Goal: Task Accomplishment & Management: Use online tool/utility

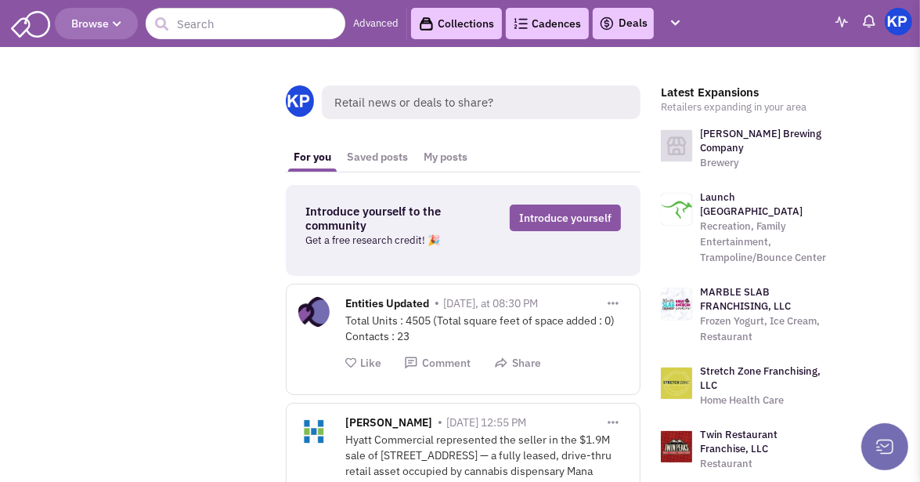
click at [626, 25] on link "Deals" at bounding box center [623, 23] width 49 height 19
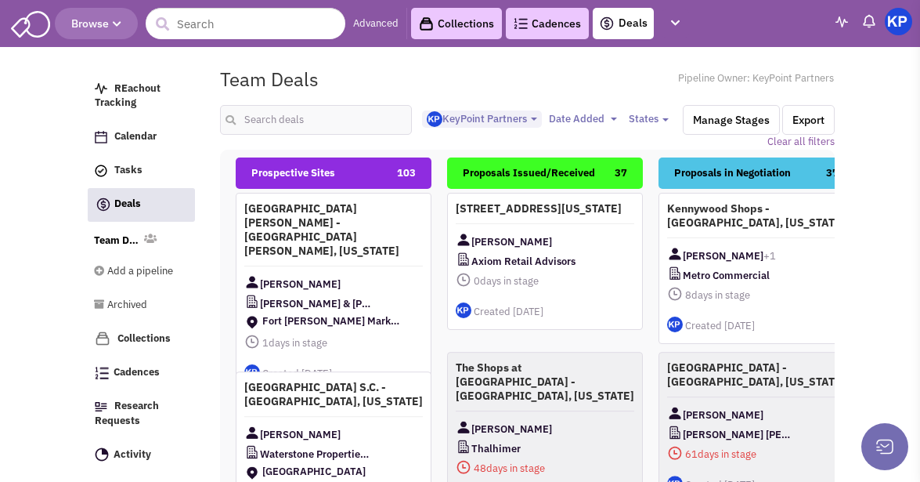
select select "1900"
select select
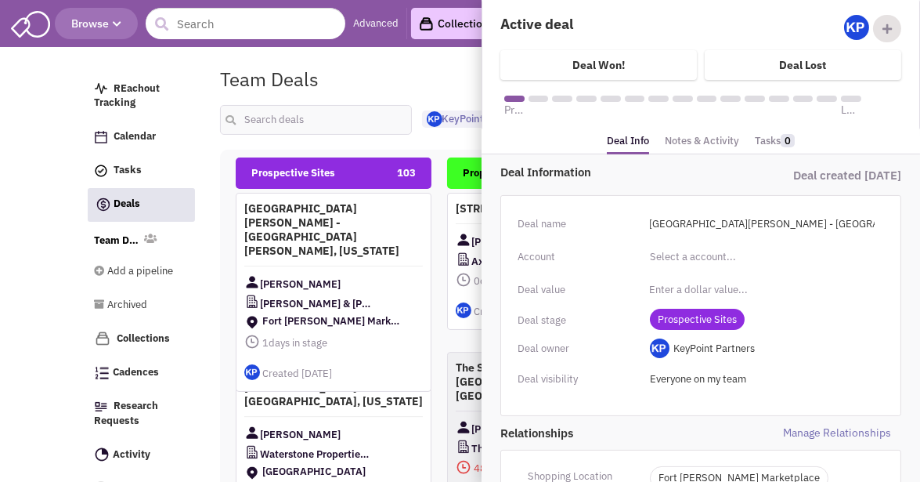
click at [688, 137] on link "Notes & Activity" at bounding box center [702, 141] width 74 height 23
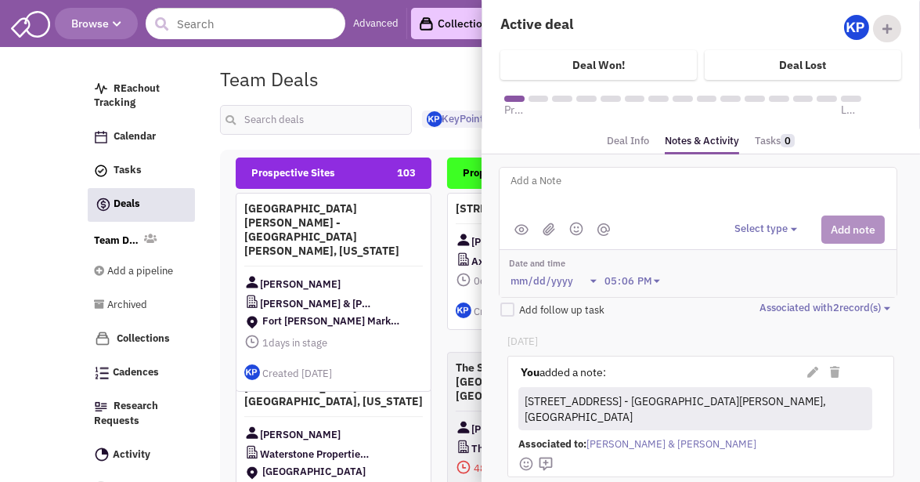
click at [630, 185] on textarea at bounding box center [703, 192] width 388 height 43
type textarea "[DATE]- ISP submitted to Client."
click at [756, 226] on button "Select type" at bounding box center [767, 229] width 67 height 15
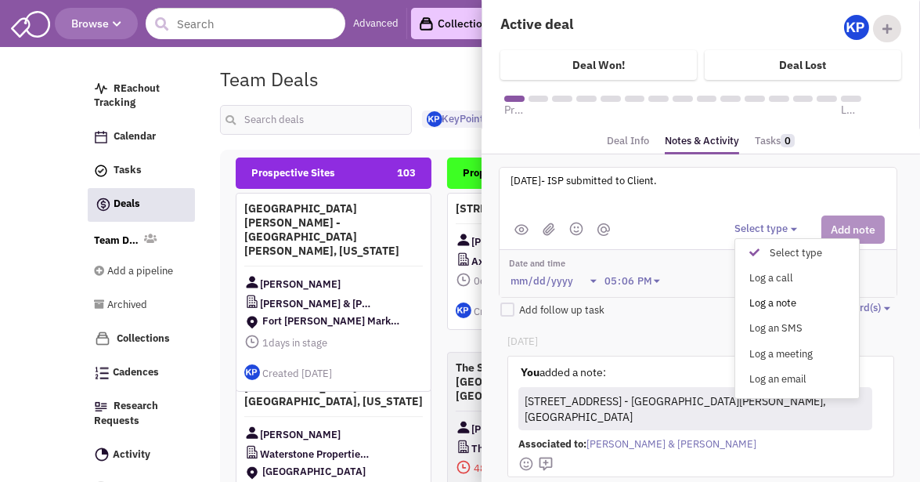
click at [767, 296] on div "Log a note" at bounding box center [758, 303] width 38 height 15
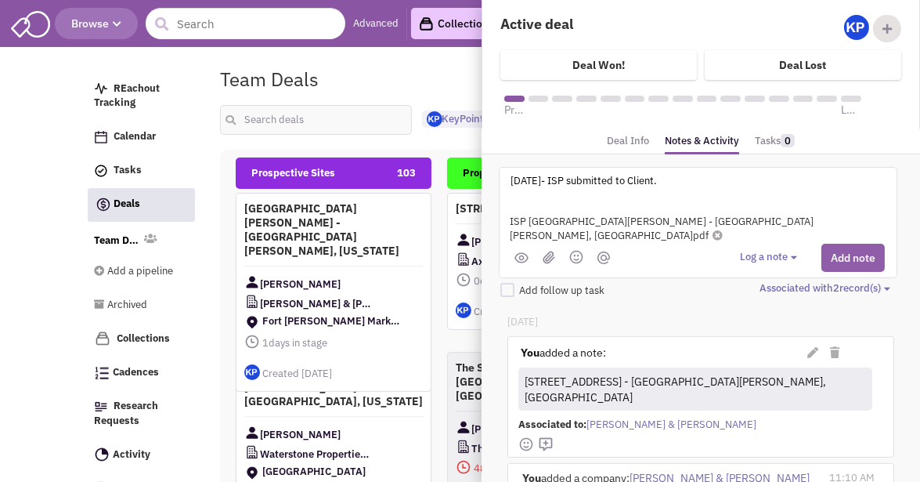
click at [834, 244] on button "Add note" at bounding box center [852, 258] width 63 height 28
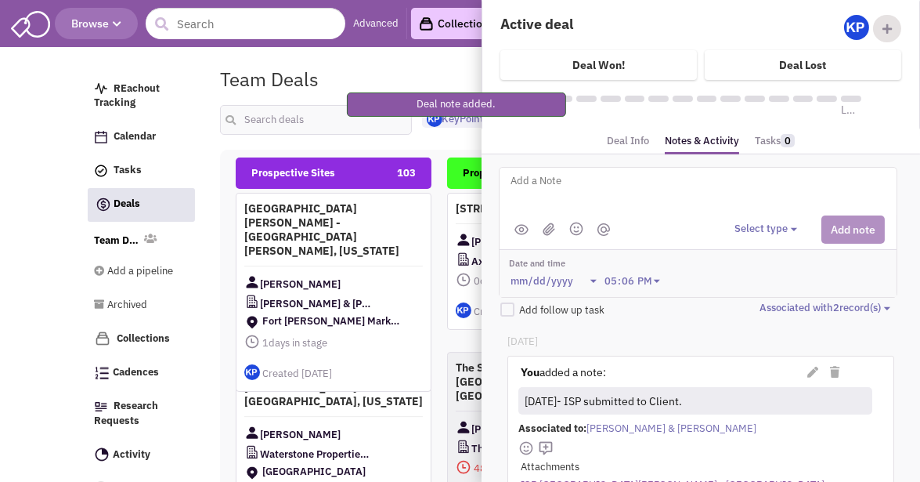
click at [442, 142] on fieldset "Team Deals Pipeline Owner: KeyPoint Partners <img src='[URL][DOMAIN_NAME][DATE]…" at bounding box center [527, 105] width 615 height 88
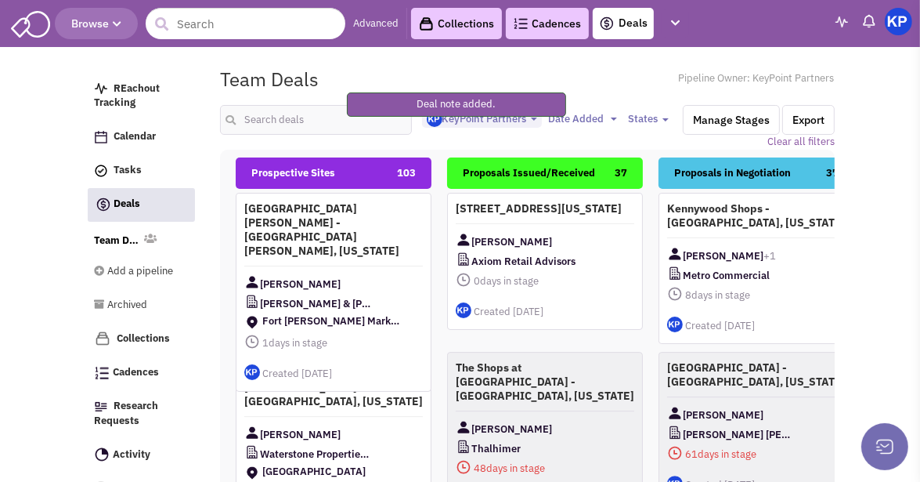
click at [893, 19] on img at bounding box center [898, 21] width 27 height 27
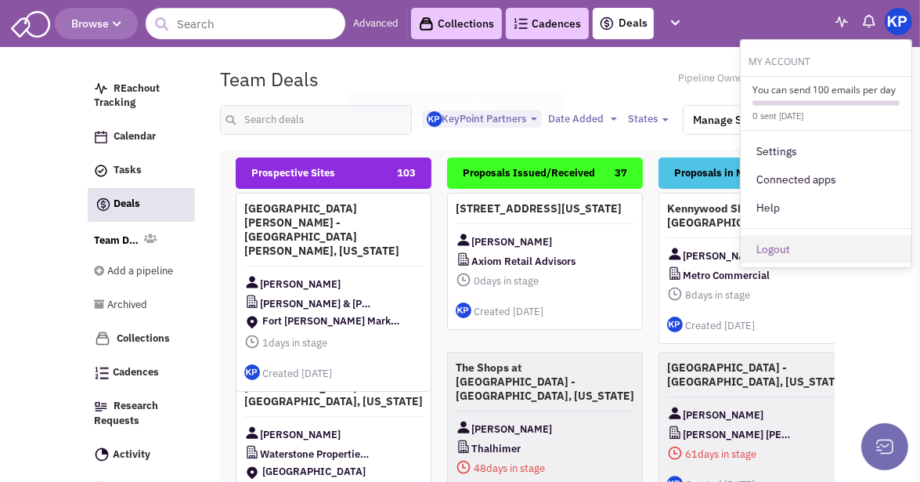
click at [783, 238] on link "Logout" at bounding box center [826, 249] width 171 height 28
